Goal: Information Seeking & Learning: Learn about a topic

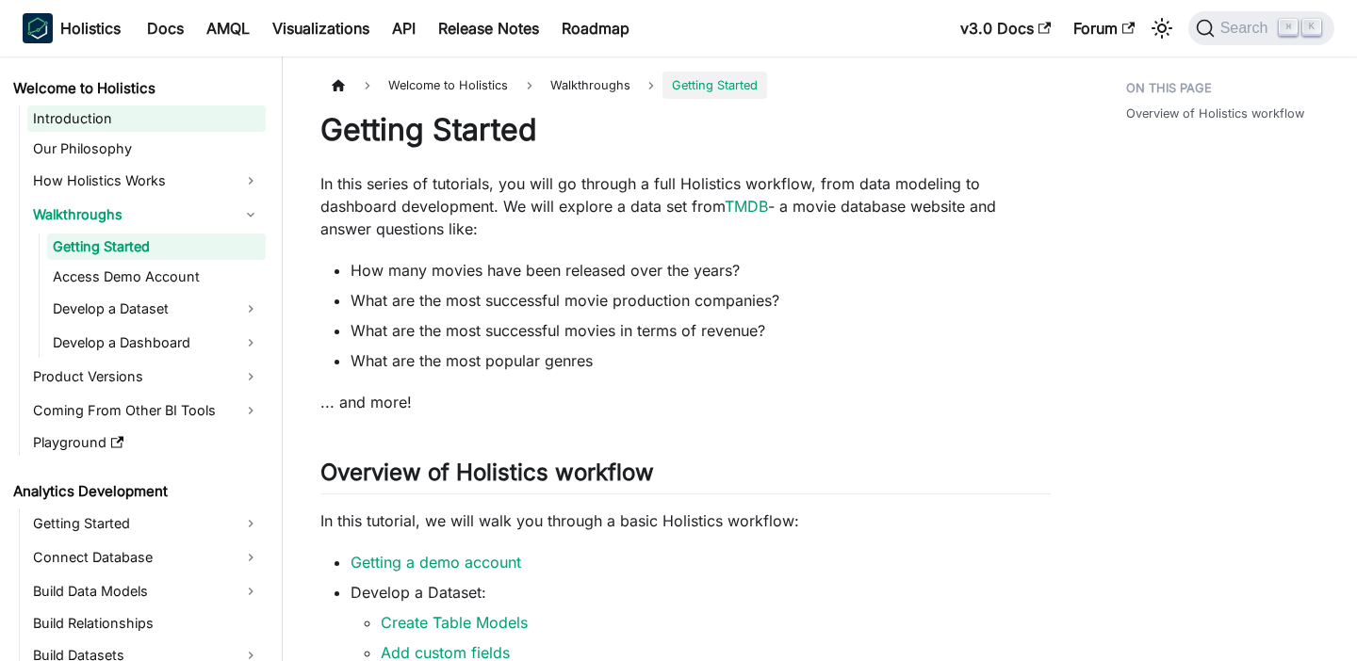
click at [86, 129] on link "Introduction" at bounding box center [146, 119] width 238 height 26
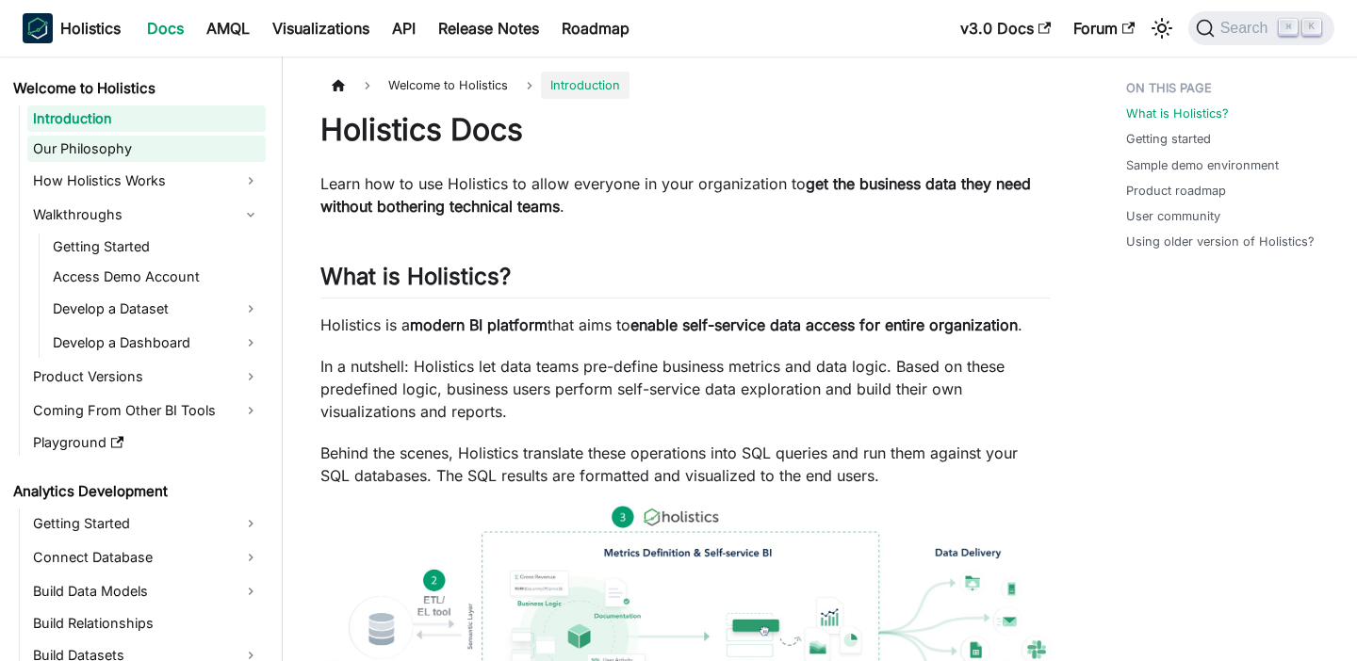
click at [104, 159] on link "Our Philosophy" at bounding box center [146, 149] width 238 height 26
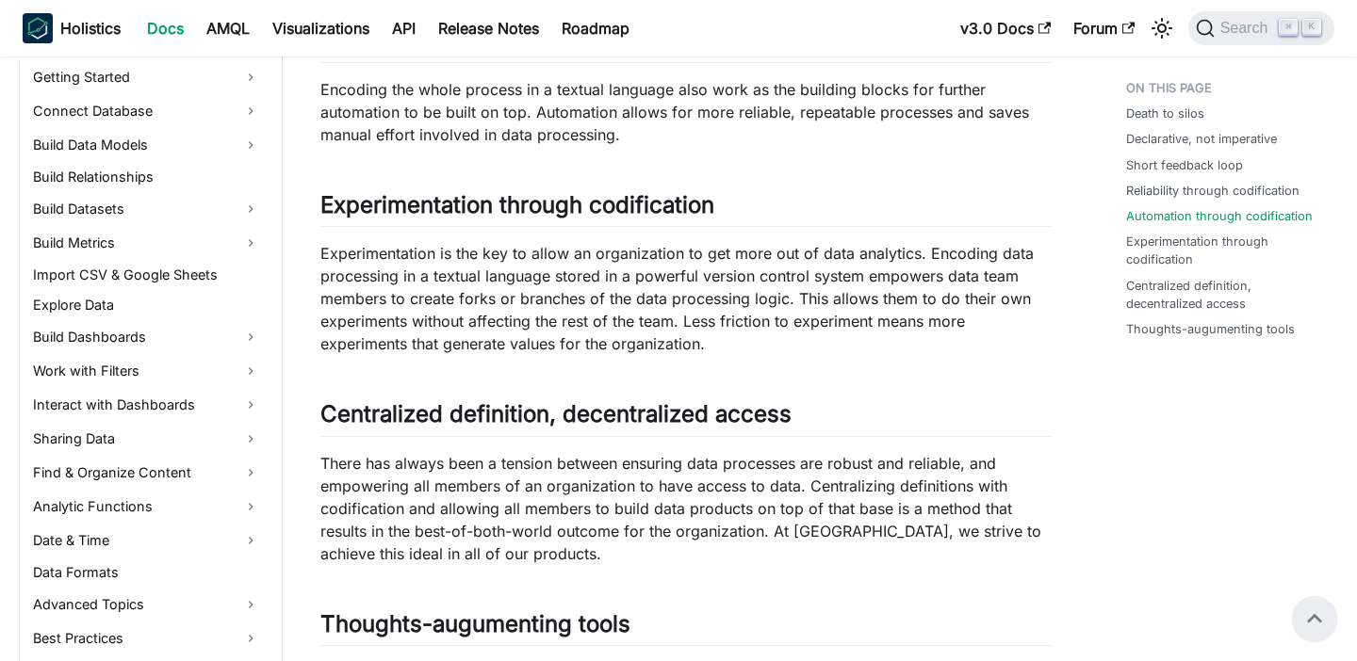
scroll to position [1119, 0]
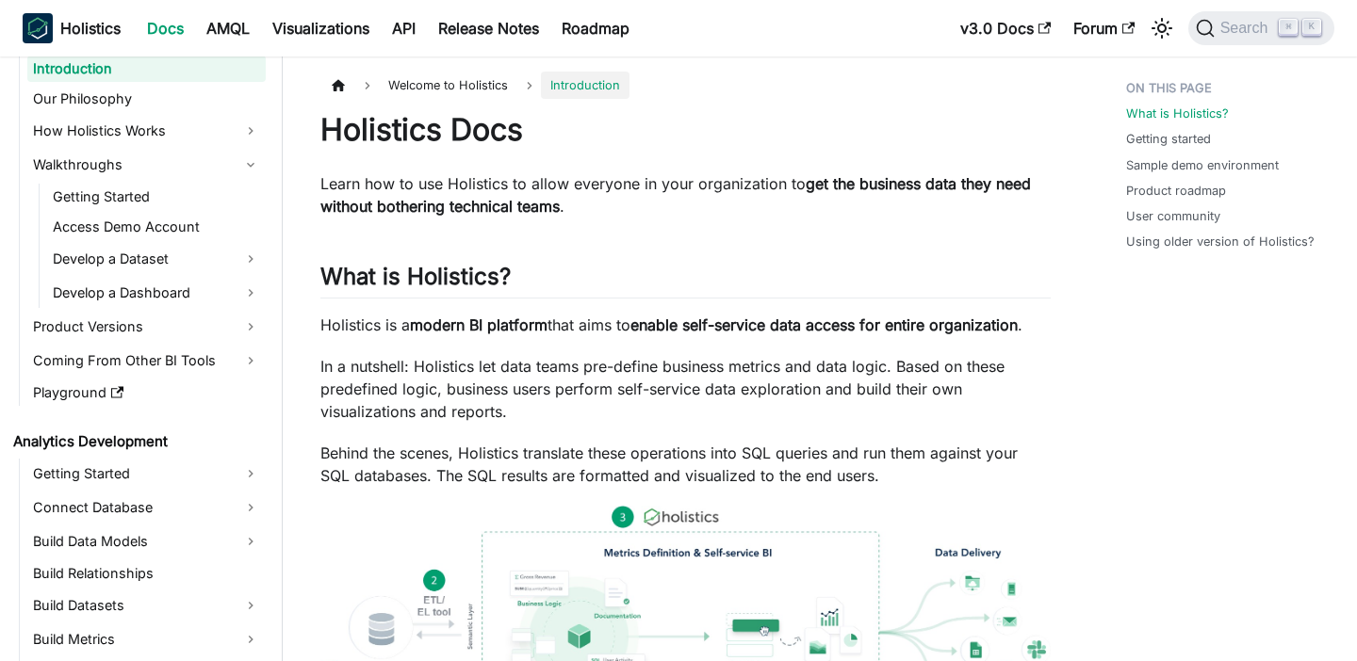
scroll to position [49, 0]
